Goal: Transaction & Acquisition: Subscribe to service/newsletter

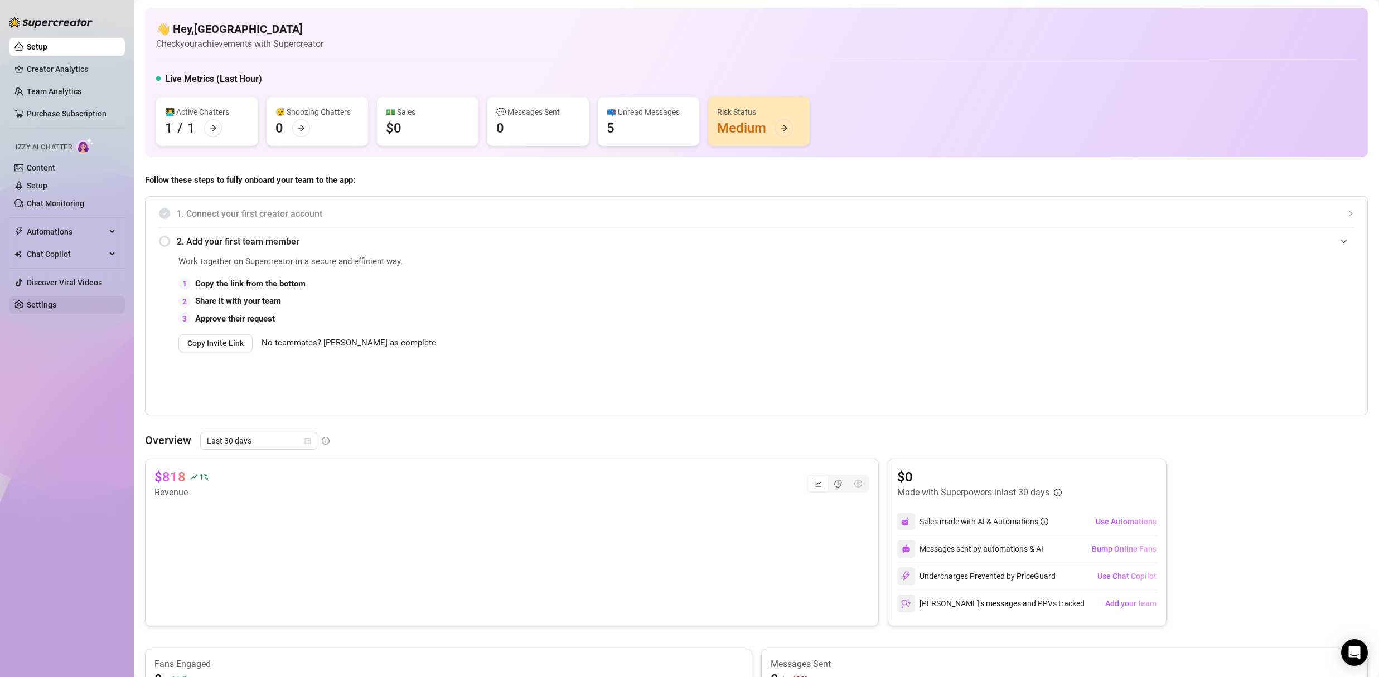
click at [56, 301] on link "Settings" at bounding box center [42, 305] width 30 height 9
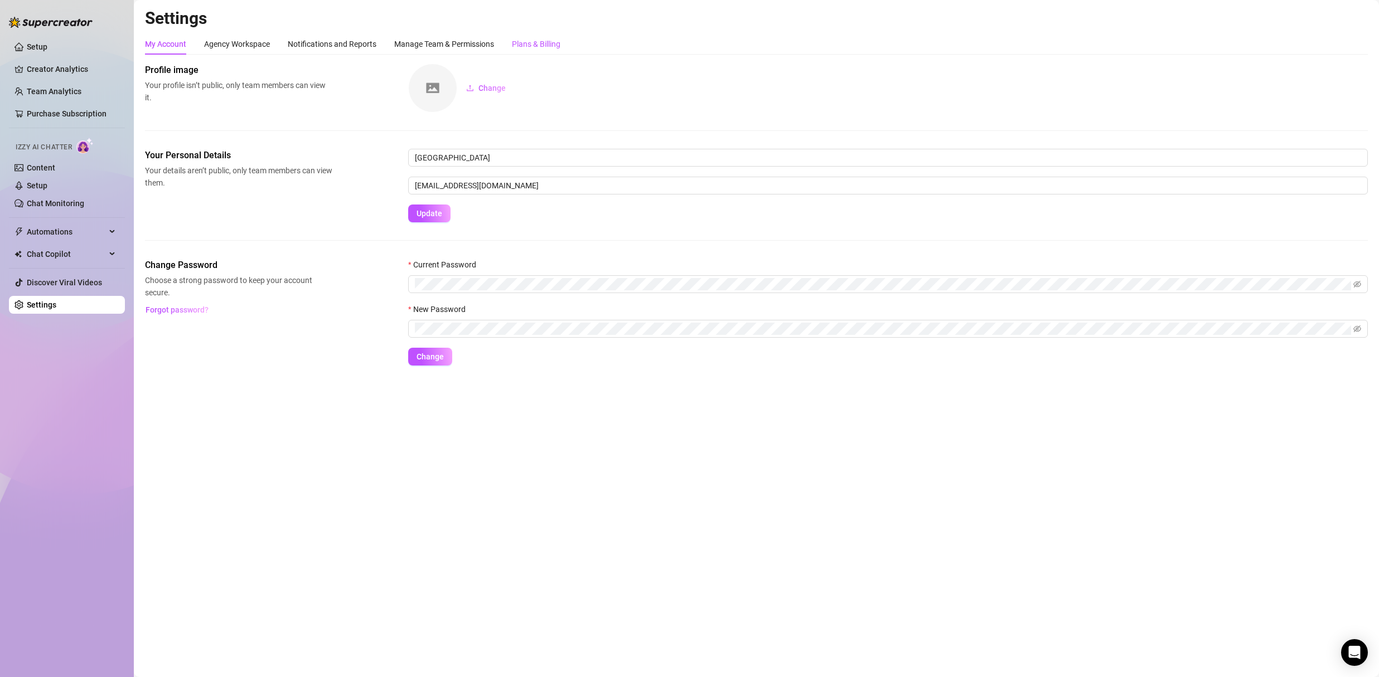
click at [541, 43] on div "Plans & Billing" at bounding box center [536, 44] width 49 height 12
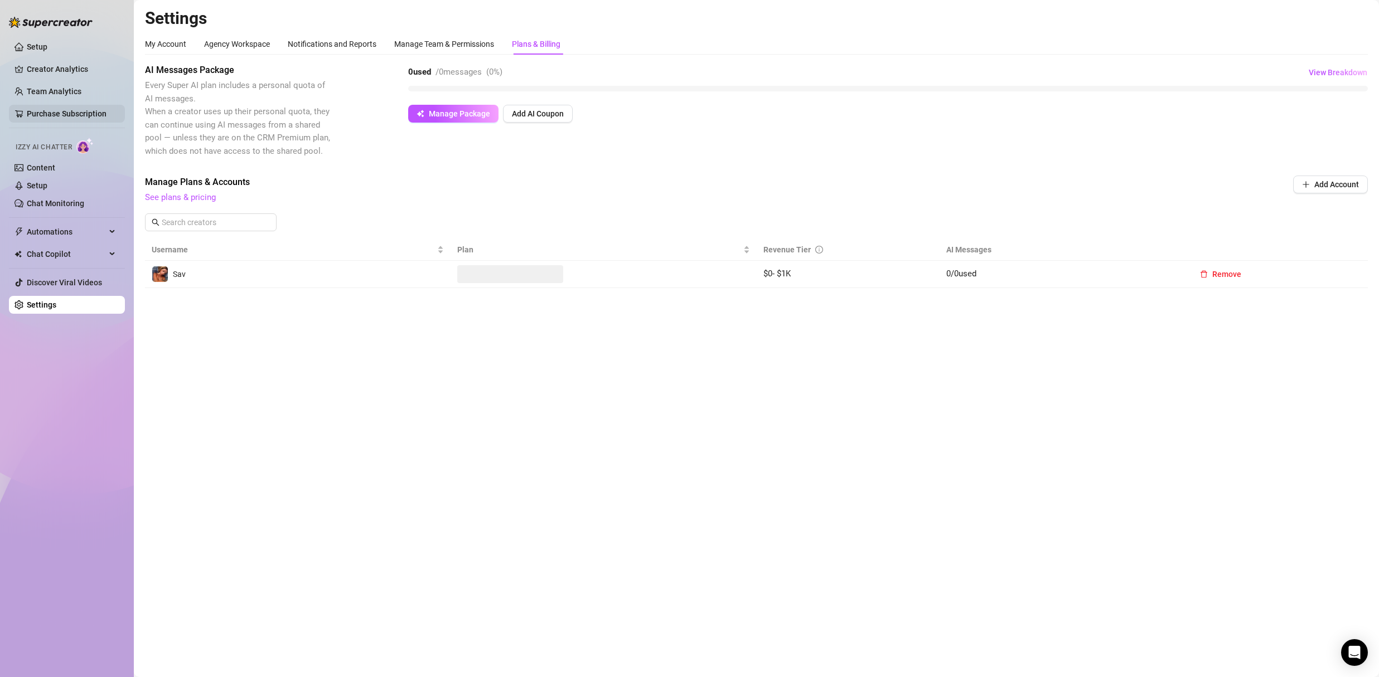
click at [45, 109] on link "Purchase Subscription" at bounding box center [67, 113] width 80 height 9
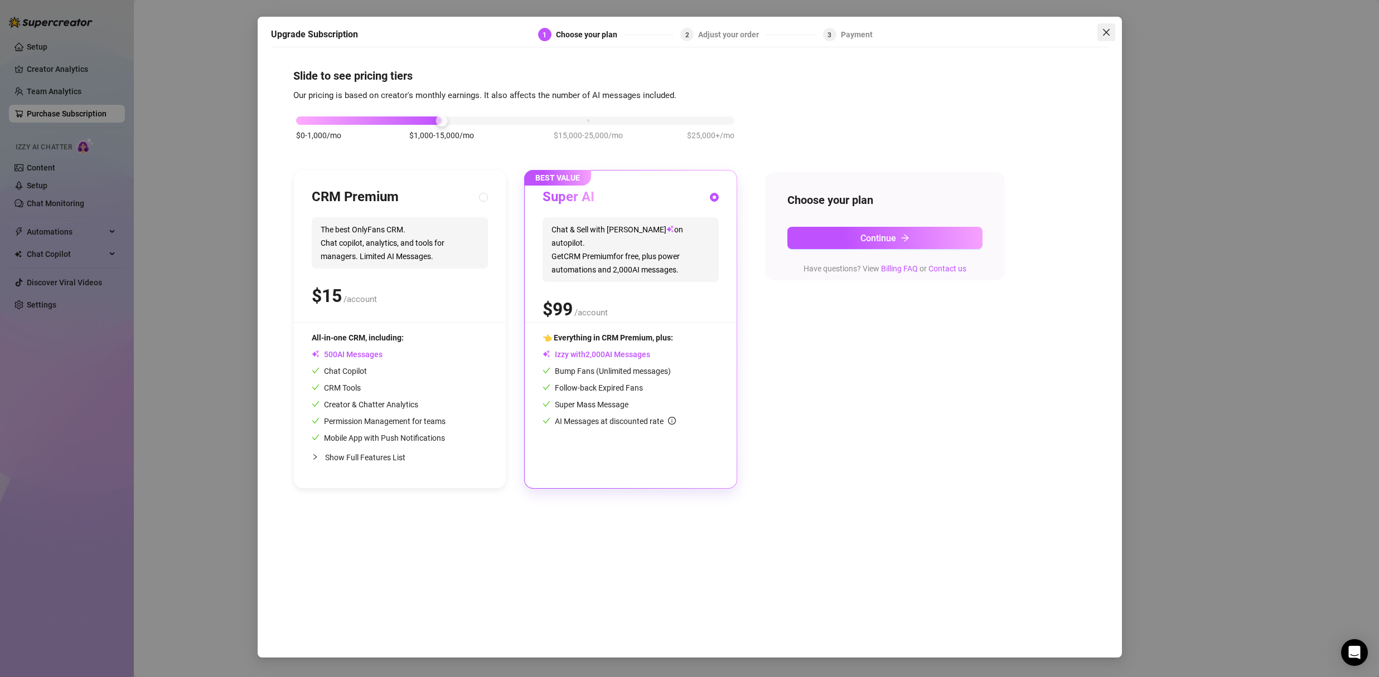
click at [1114, 28] on span "Close" at bounding box center [1106, 32] width 18 height 9
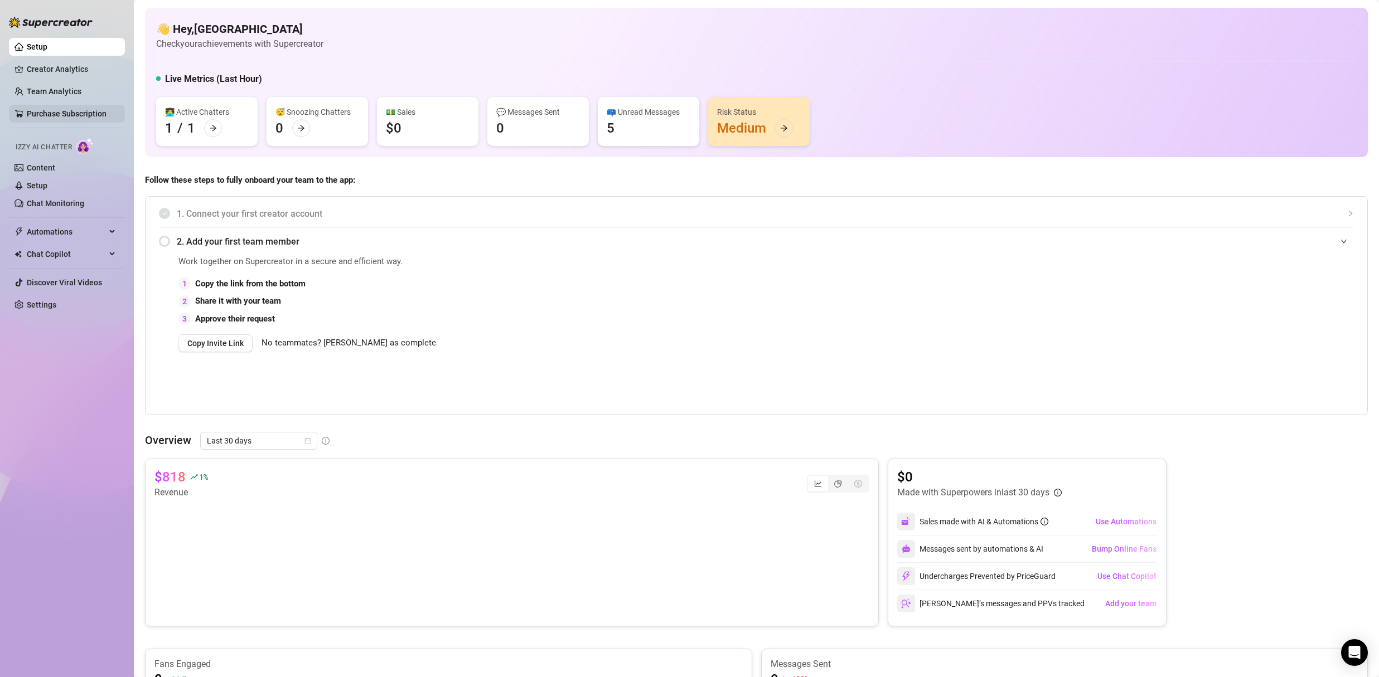
click at [91, 115] on link "Purchase Subscription" at bounding box center [67, 113] width 80 height 9
click at [85, 109] on link "Purchase Subscription" at bounding box center [67, 113] width 80 height 9
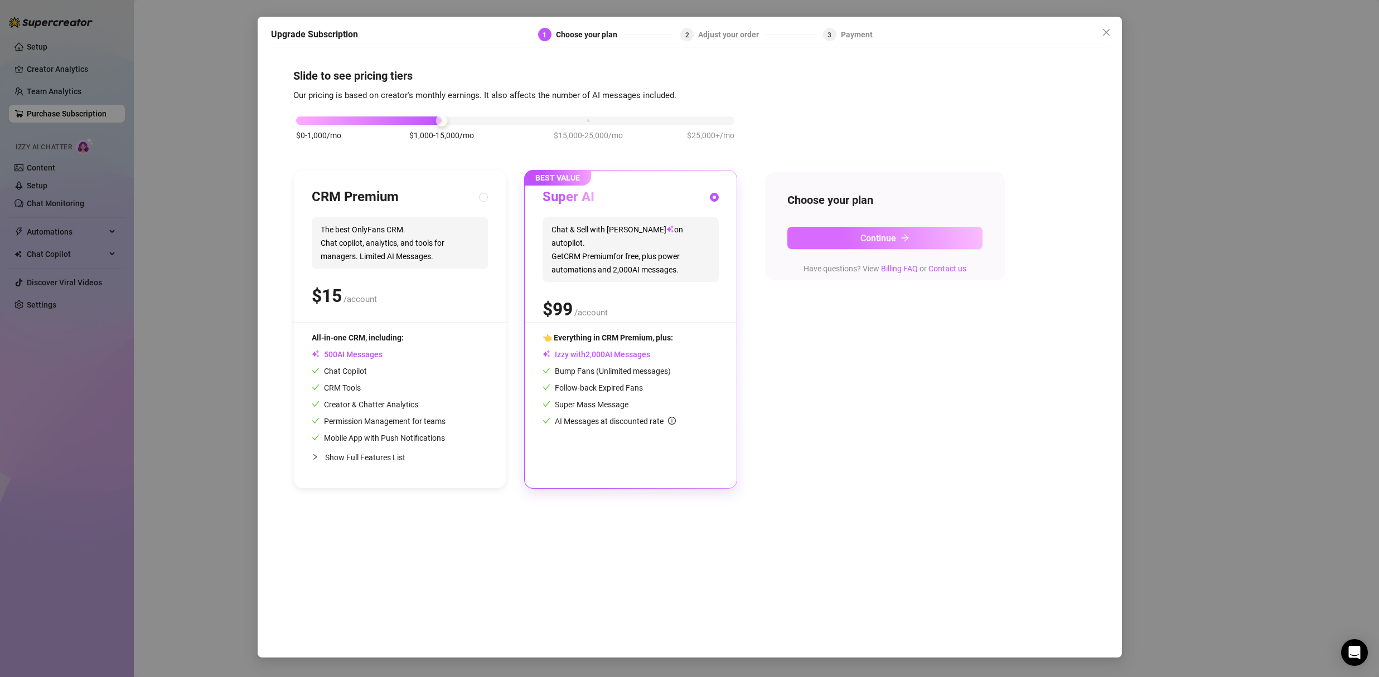
click at [876, 234] on span "Continue" at bounding box center [878, 238] width 36 height 11
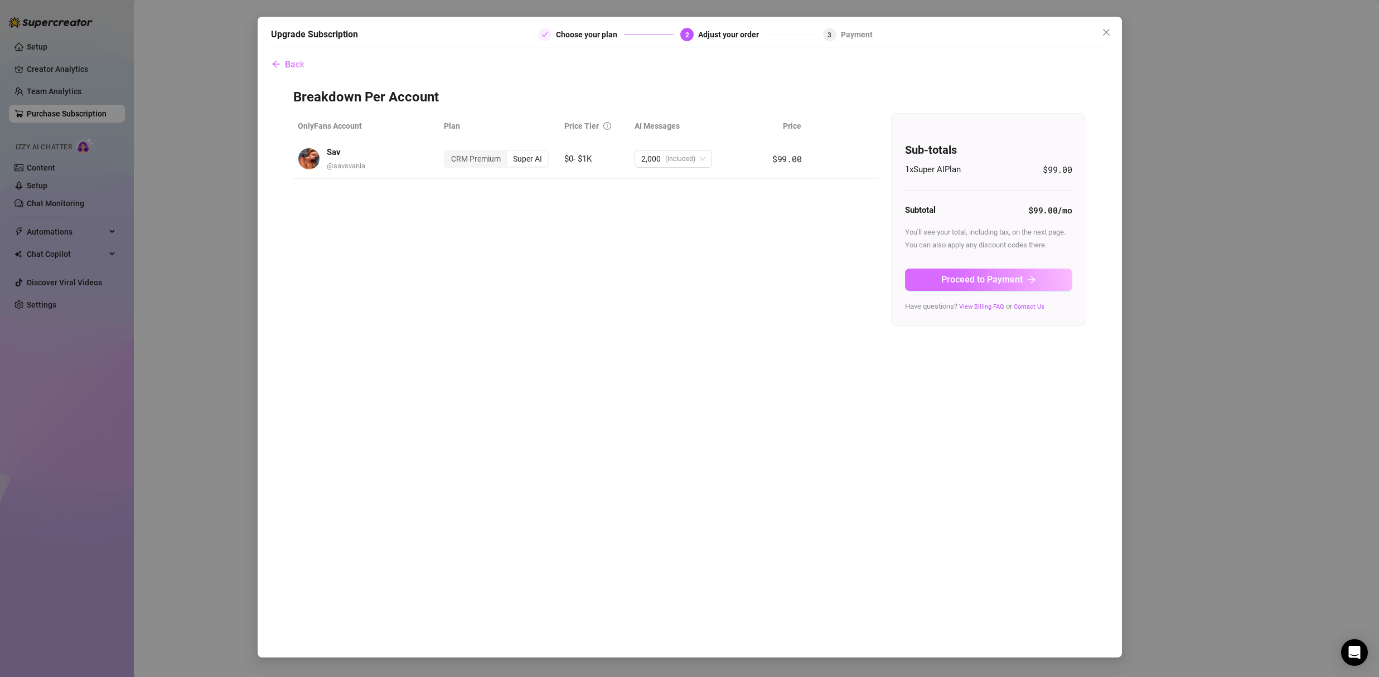
click at [967, 273] on button "Proceed to Payment" at bounding box center [988, 280] width 167 height 22
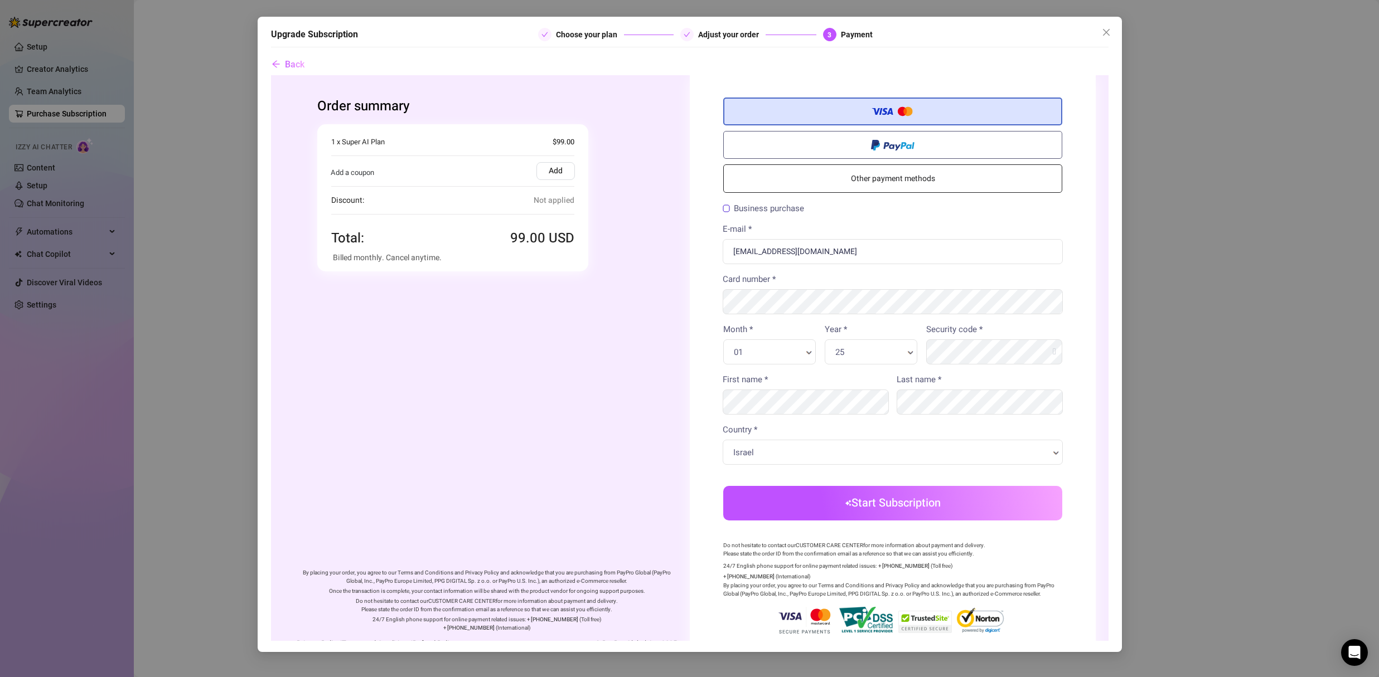
click at [937, 498] on button "Start Subscription" at bounding box center [892, 503] width 339 height 35
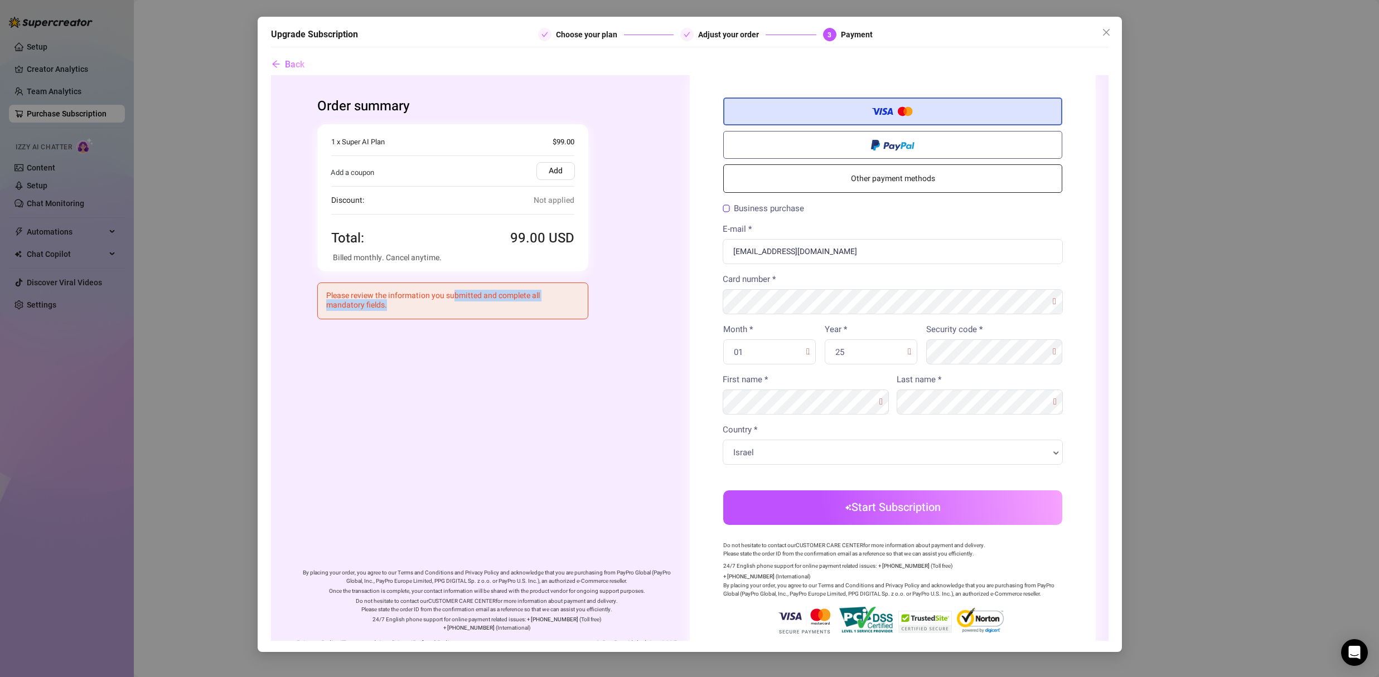
drag, startPoint x: 443, startPoint y: 302, endPoint x: 432, endPoint y: 302, distance: 11.2
click at [432, 302] on h4 "Please review the information you submitted and complete all mandatory fields." at bounding box center [452, 301] width 253 height 19
drag, startPoint x: 883, startPoint y: 398, endPoint x: 897, endPoint y: 389, distance: 16.9
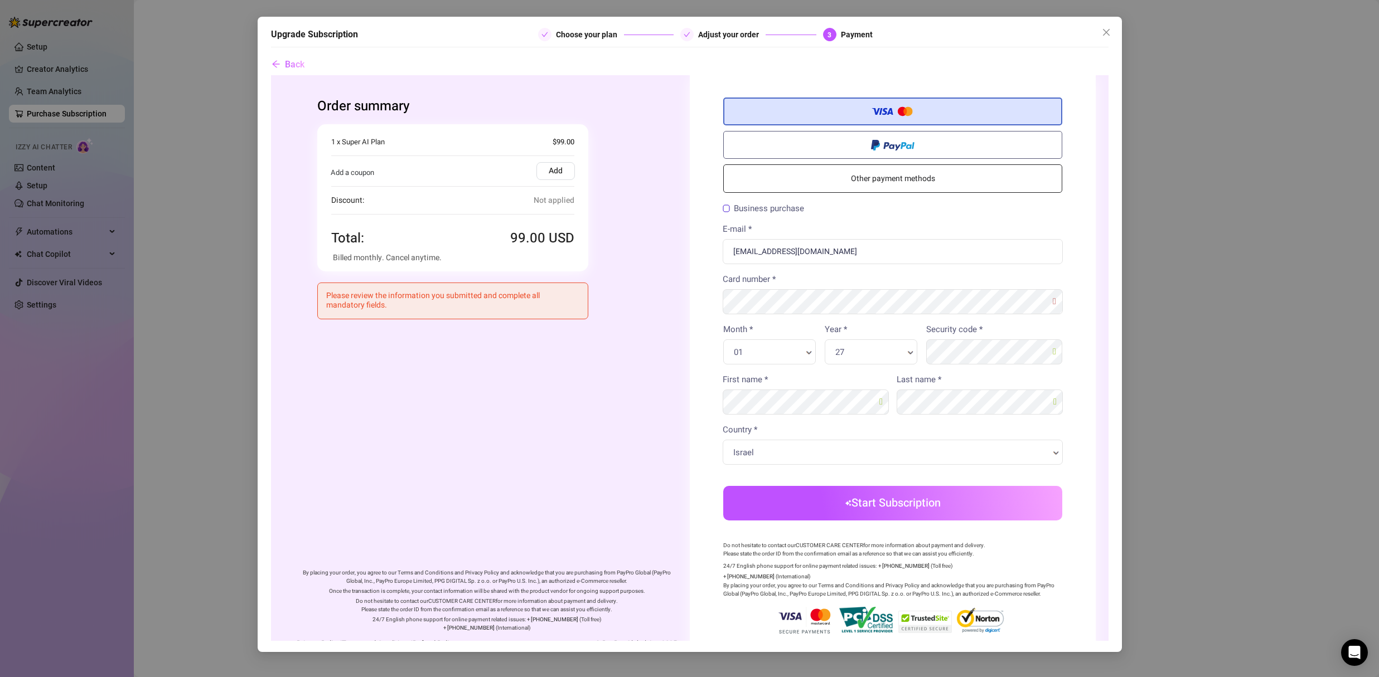
click at [935, 512] on button "Start Subscription" at bounding box center [892, 503] width 339 height 35
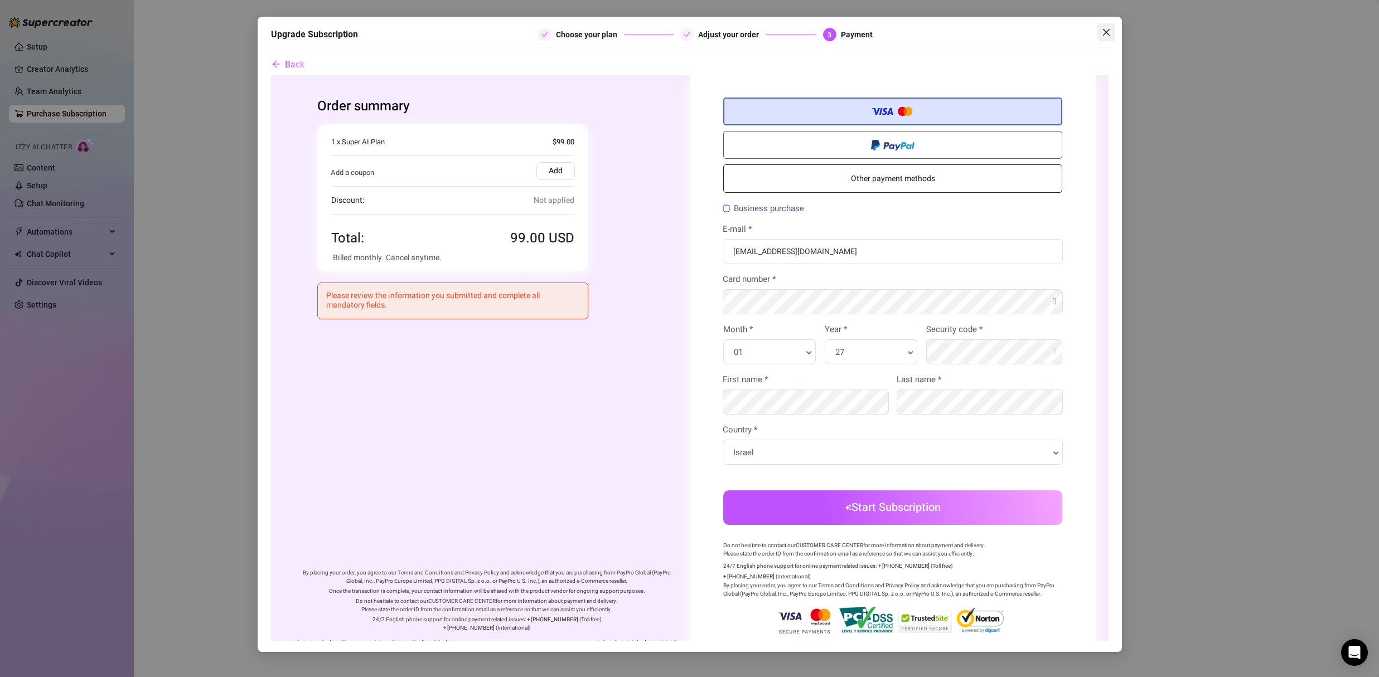
click at [1098, 32] on span "Close" at bounding box center [1106, 32] width 18 height 9
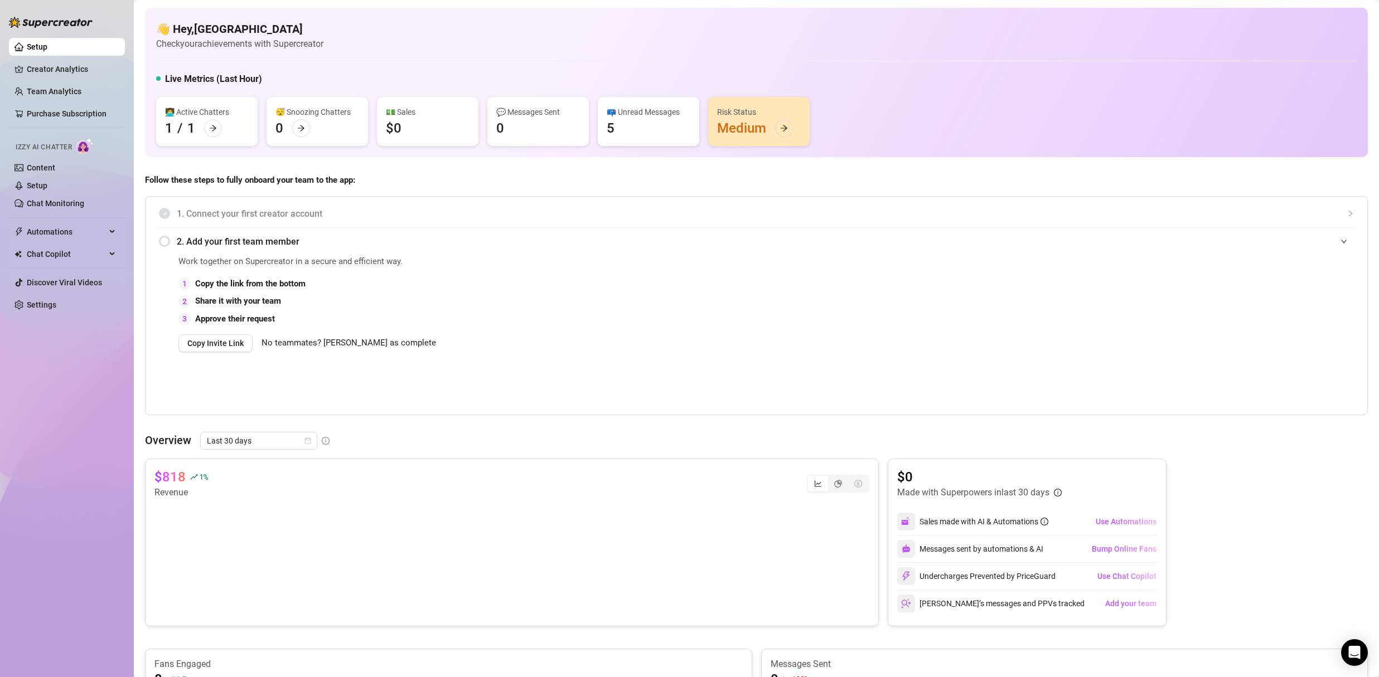
click at [887, 34] on div "👋 Hey, [GEOGRAPHIC_DATA] Check your achievements with Supercreator" at bounding box center [756, 36] width 1200 height 30
